Goal: Information Seeking & Learning: Learn about a topic

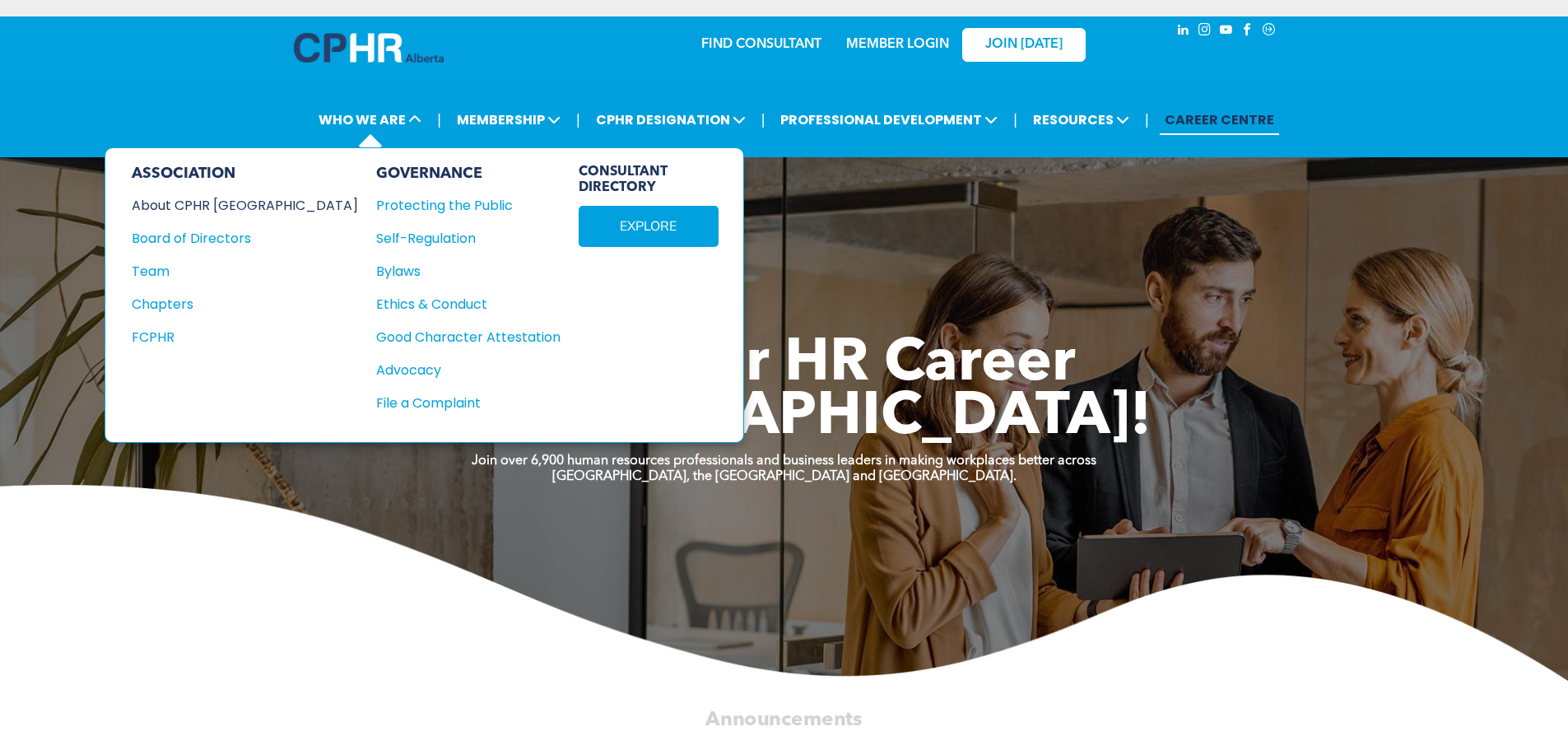
click at [237, 205] on div "About CPHR [GEOGRAPHIC_DATA]" at bounding box center [234, 206] width 205 height 20
